Goal: Check status: Check status

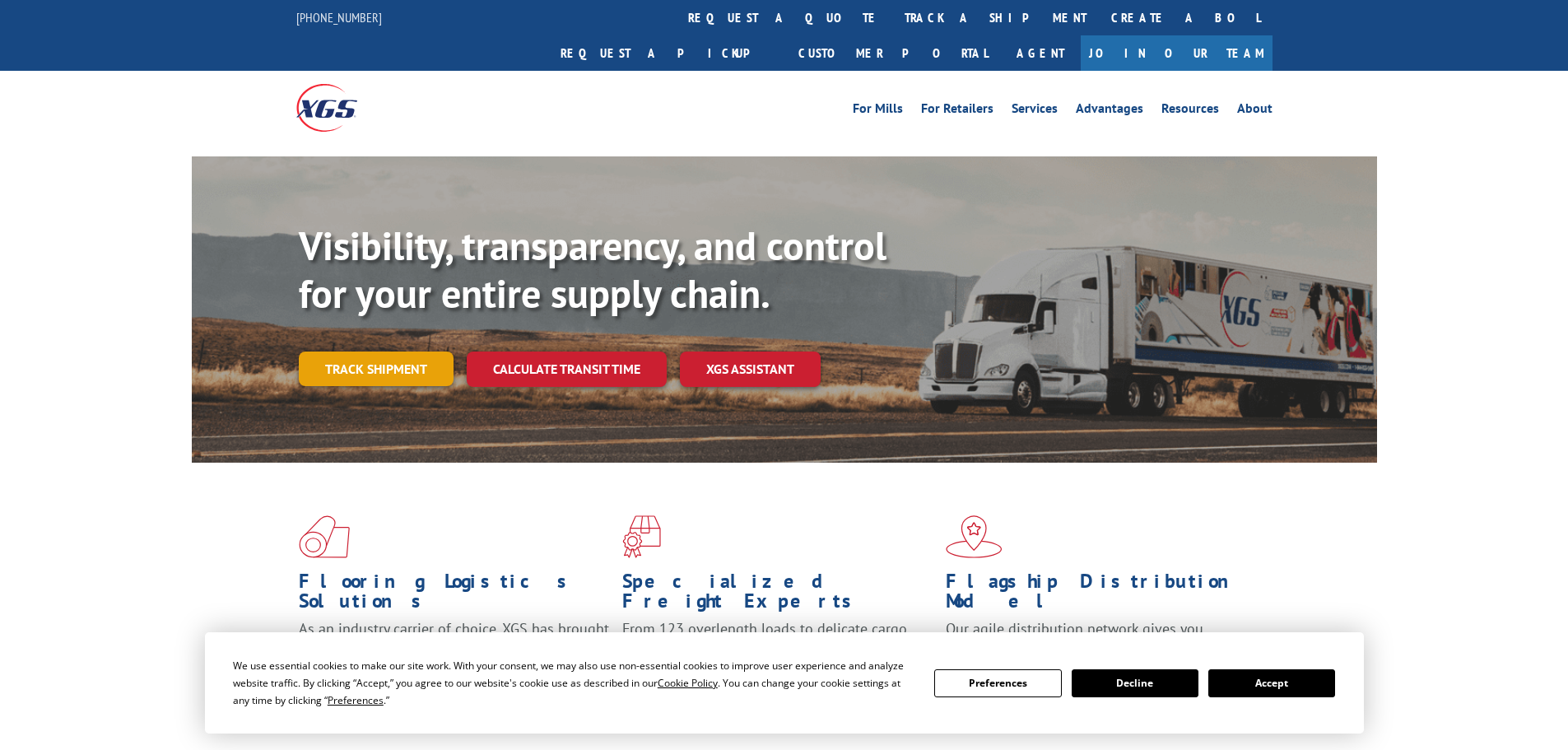
click at [400, 351] on link "Track shipment" at bounding box center [376, 368] width 154 height 34
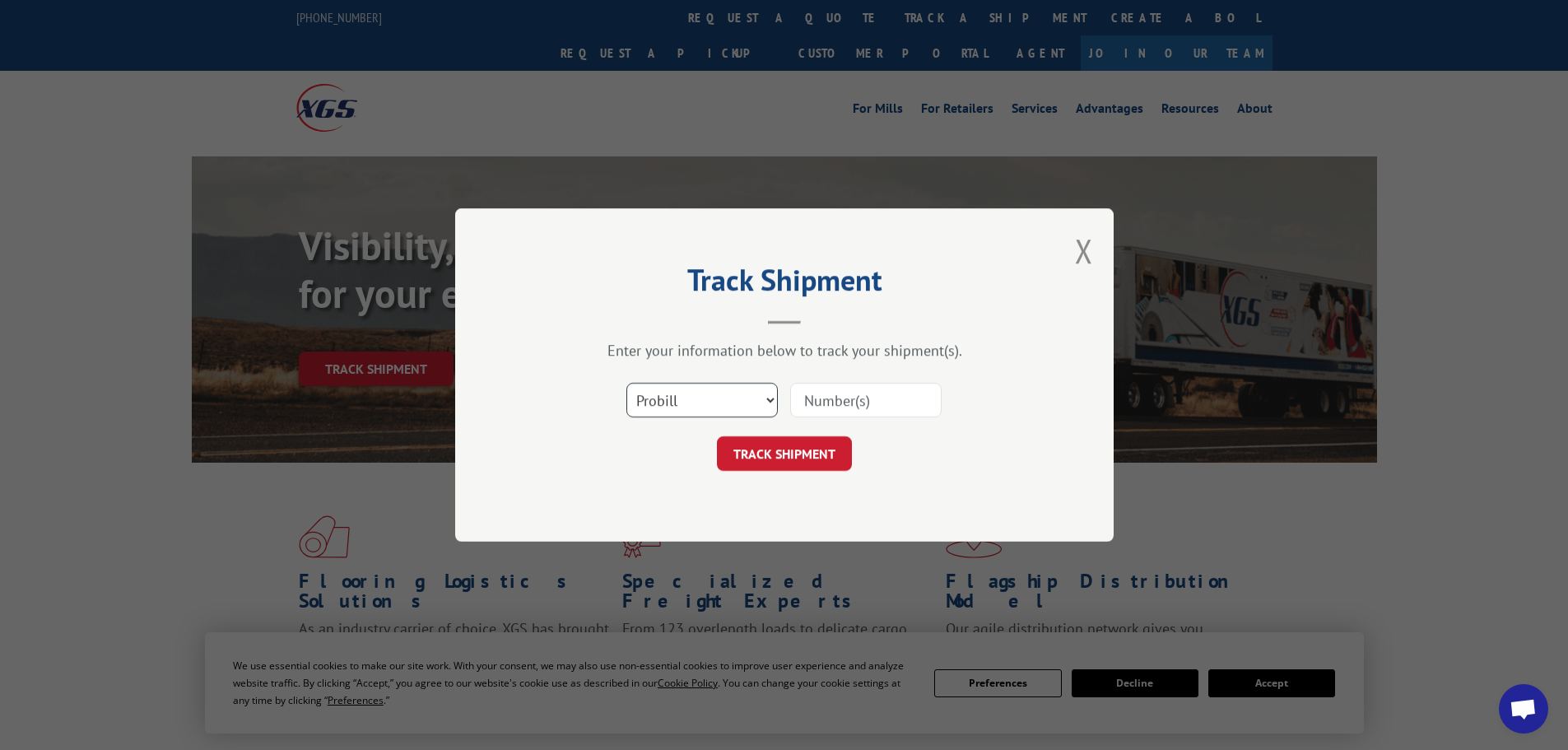
click at [767, 404] on select "Select category... Probill BOL PO" at bounding box center [702, 399] width 152 height 34
select select "po"
click at [627, 382] on select "Select category... Probill BOL PO" at bounding box center [702, 399] width 152 height 34
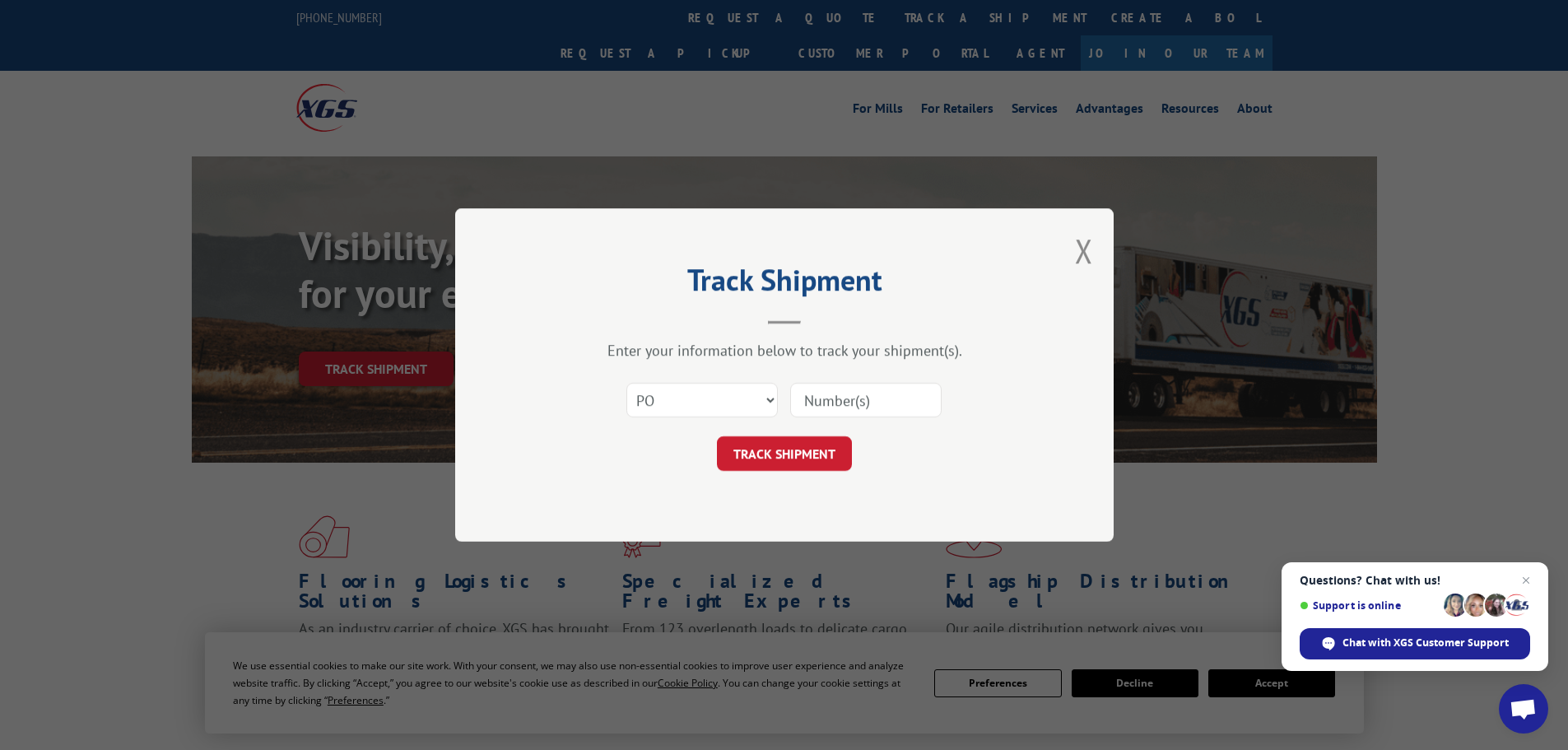
click at [823, 398] on input at bounding box center [865, 399] width 152 height 34
type input "88543046"
click at [717, 436] on button "TRACK SHIPMENT" at bounding box center [784, 453] width 135 height 34
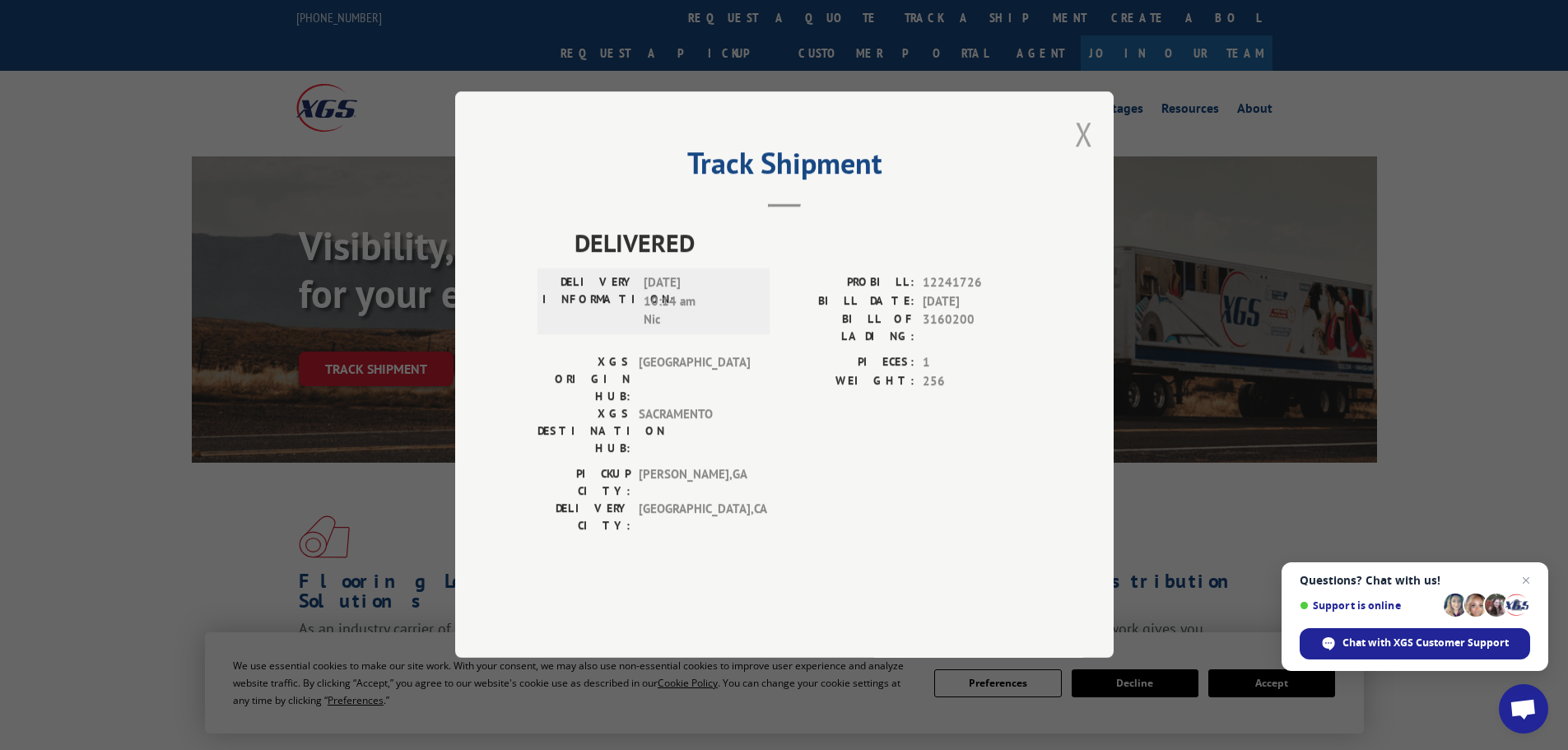
click at [1080, 155] on button "Close modal" at bounding box center [1083, 133] width 19 height 44
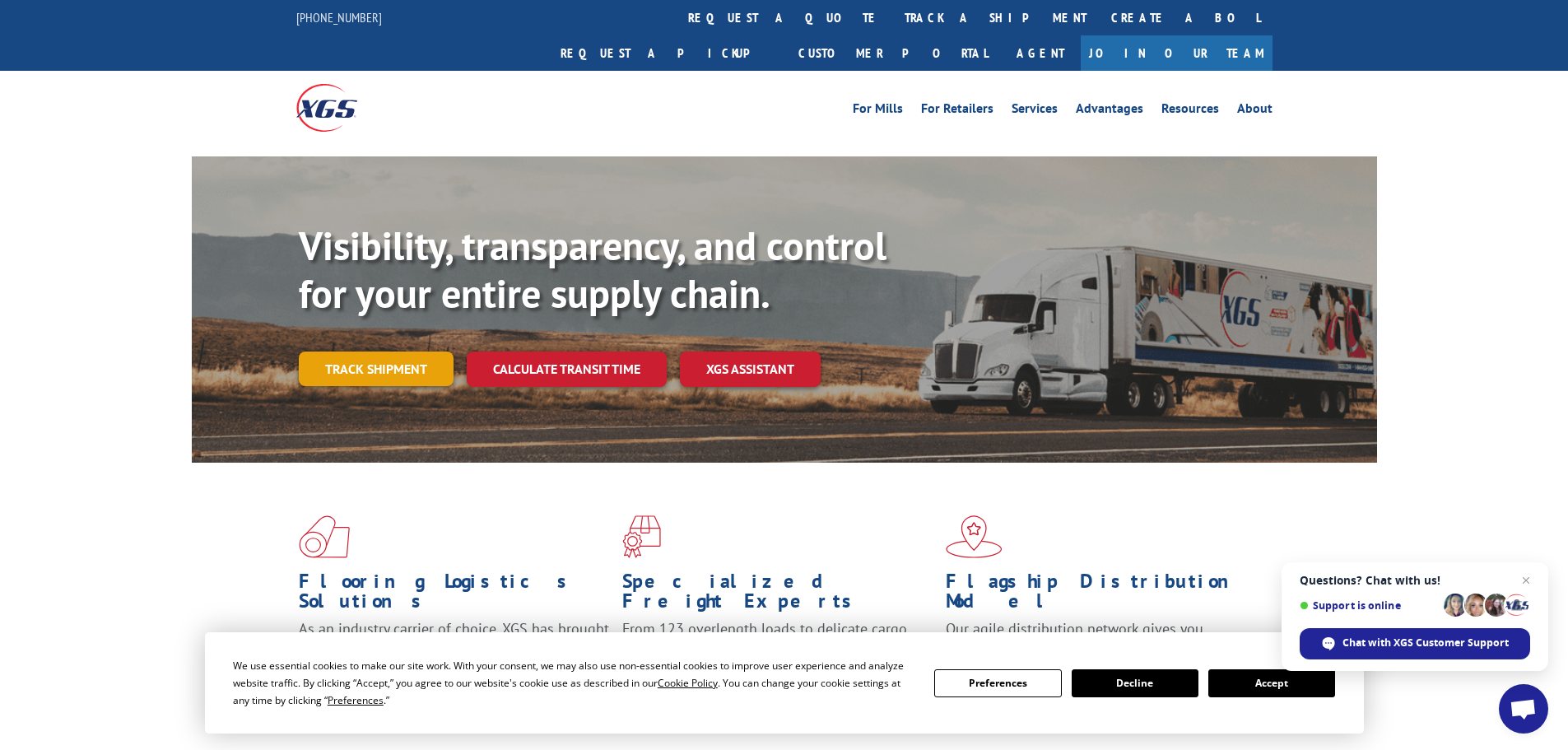
click at [368, 351] on link "Track shipment" at bounding box center [376, 368] width 154 height 34
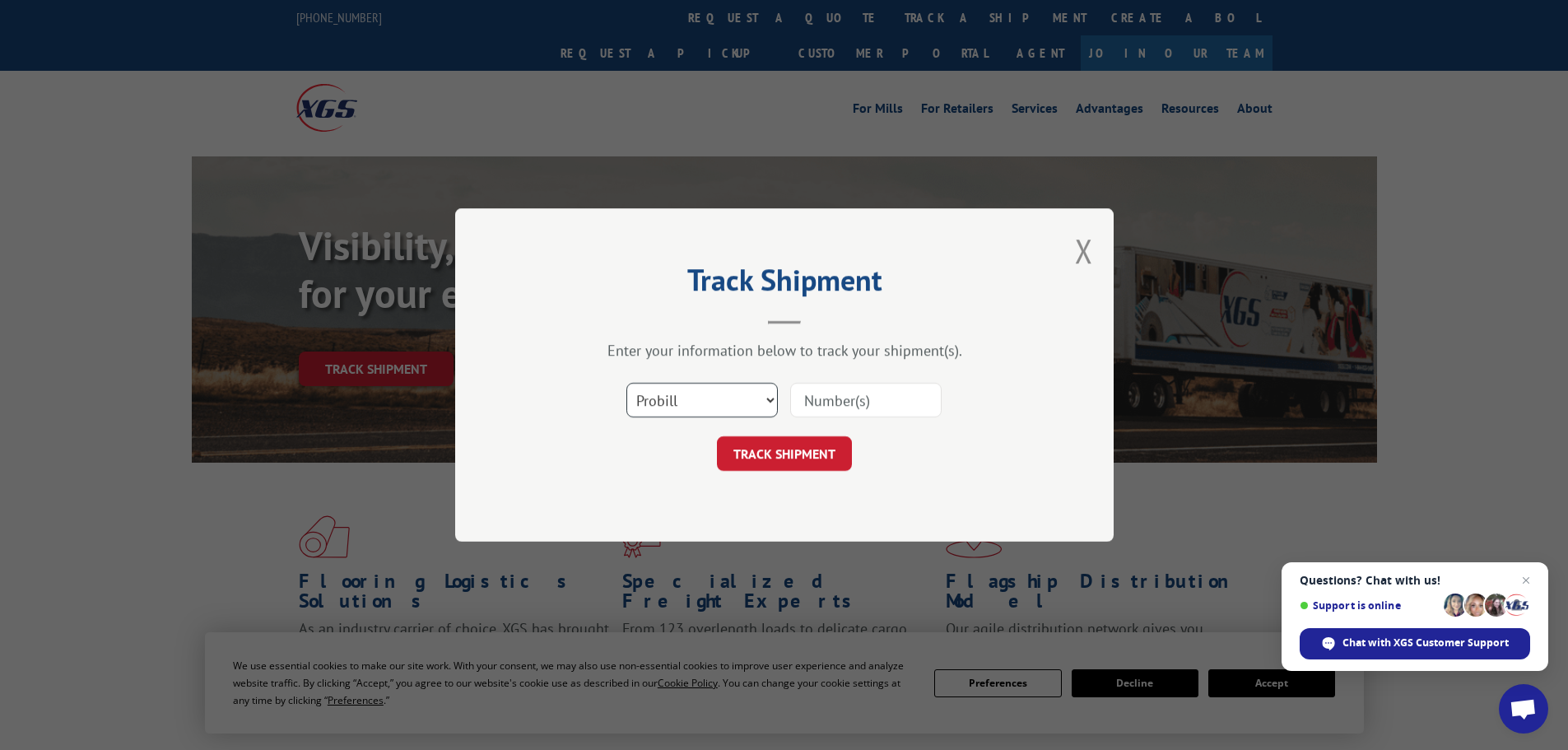
click at [739, 392] on select "Select category... Probill BOL PO" at bounding box center [702, 399] width 152 height 34
click at [743, 392] on select "Select category... Probill BOL PO" at bounding box center [702, 399] width 152 height 34
paste input "17477904"
type input "17477904"
click at [756, 447] on button "TRACK SHIPMENT" at bounding box center [784, 453] width 135 height 34
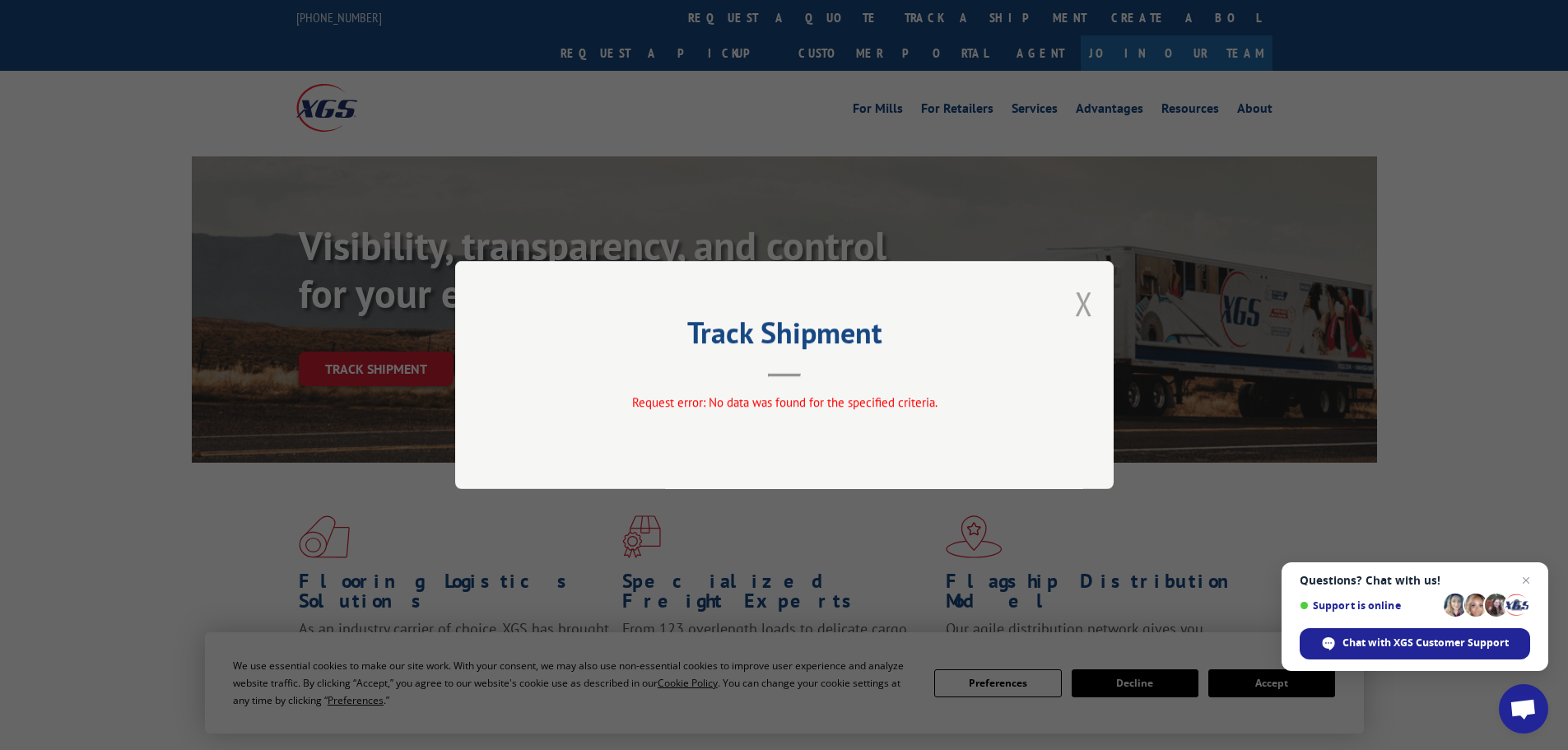
click at [1079, 297] on button "Close modal" at bounding box center [1083, 303] width 19 height 44
